Goal: Communication & Community: Answer question/provide support

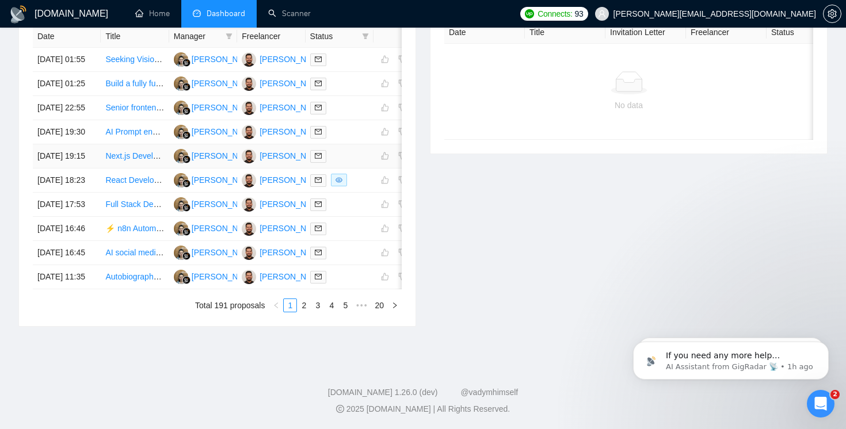
scroll to position [588, 0]
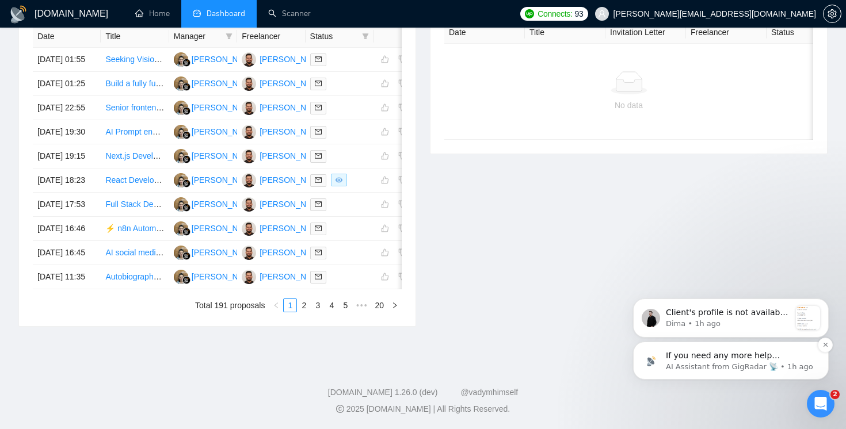
click at [681, 359] on p "If you need any more help understanding how to tailor your cover letter prompts…" at bounding box center [739, 356] width 148 height 12
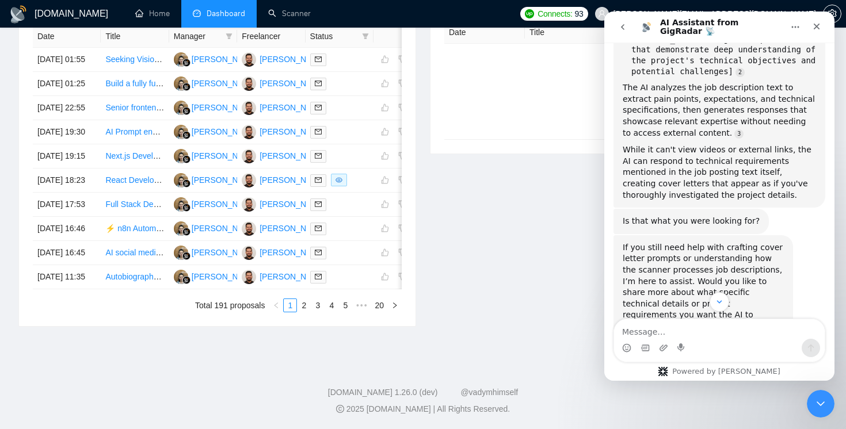
scroll to position [7267, 0]
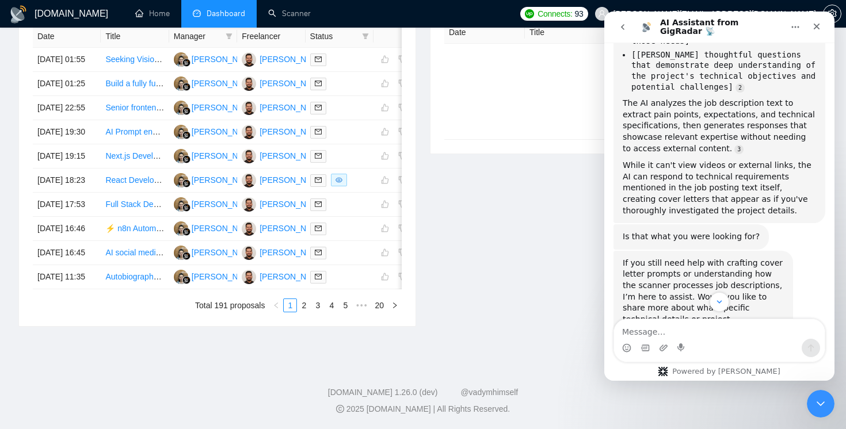
click at [618, 26] on icon "go back" at bounding box center [622, 26] width 9 height 9
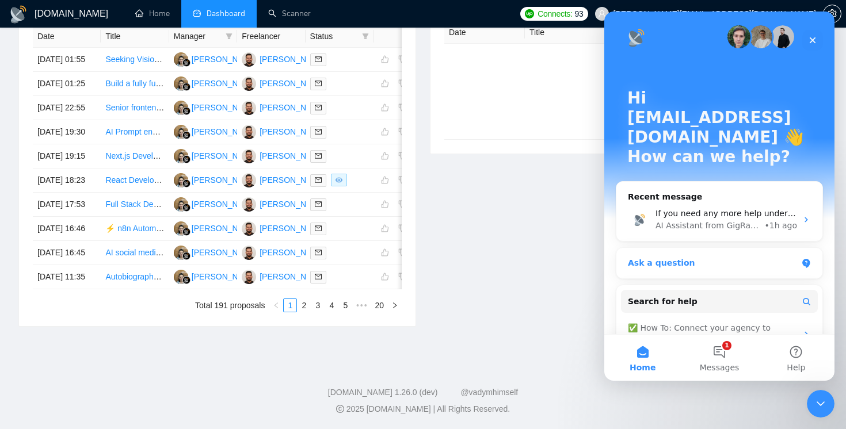
scroll to position [0, 0]
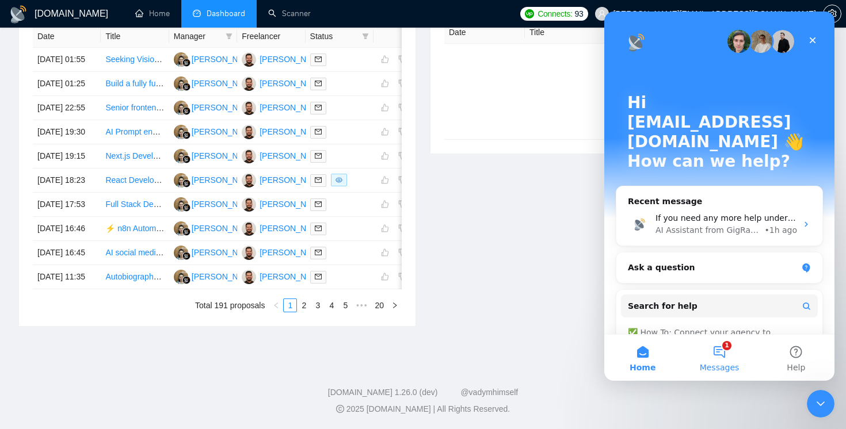
click at [711, 347] on button "1 Messages" at bounding box center [718, 358] width 76 height 46
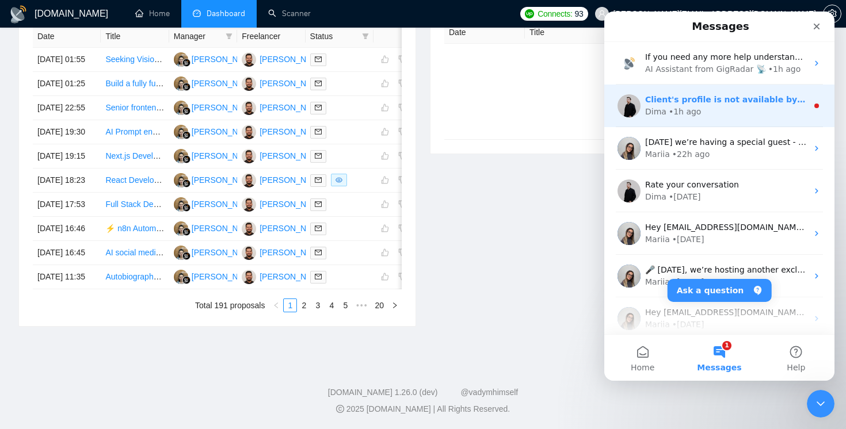
click at [744, 116] on div "Dima • 1h ago" at bounding box center [726, 112] width 162 height 12
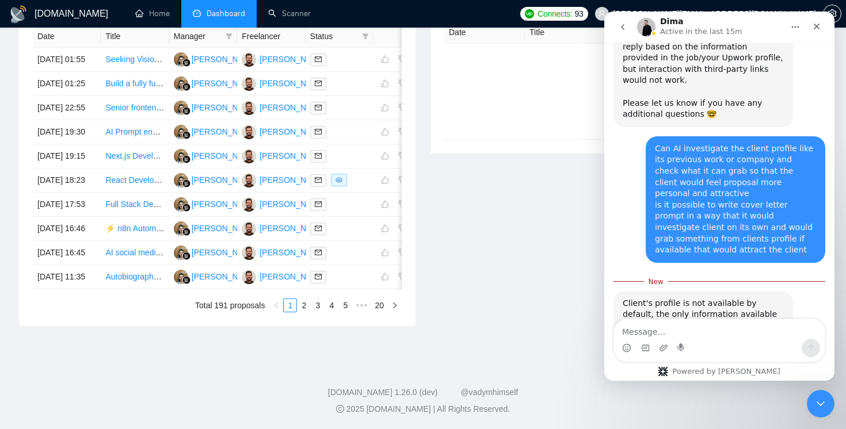
scroll to position [2829, 0]
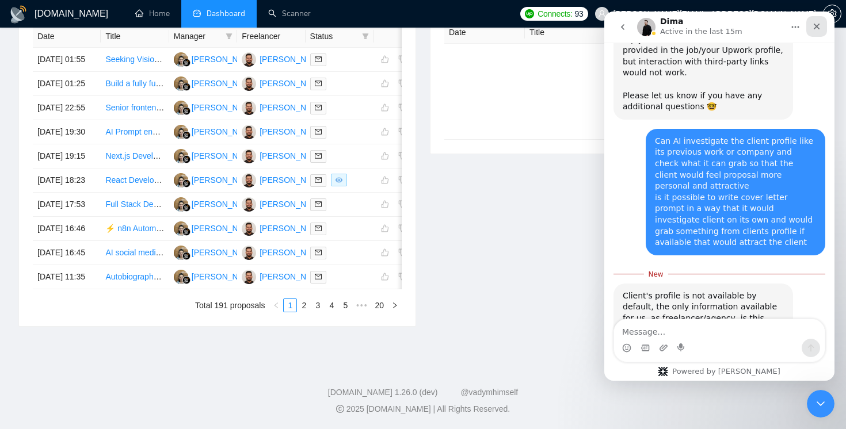
click at [820, 22] on icon "Close" at bounding box center [816, 26] width 9 height 9
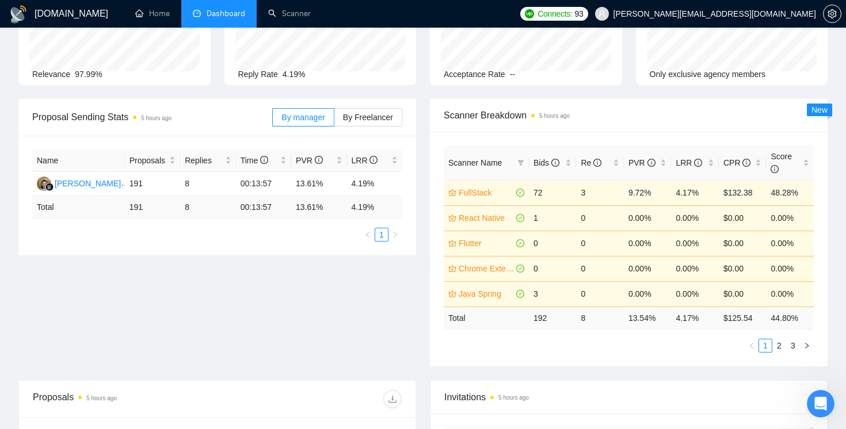
scroll to position [0, 0]
